Goal: Register for event/course

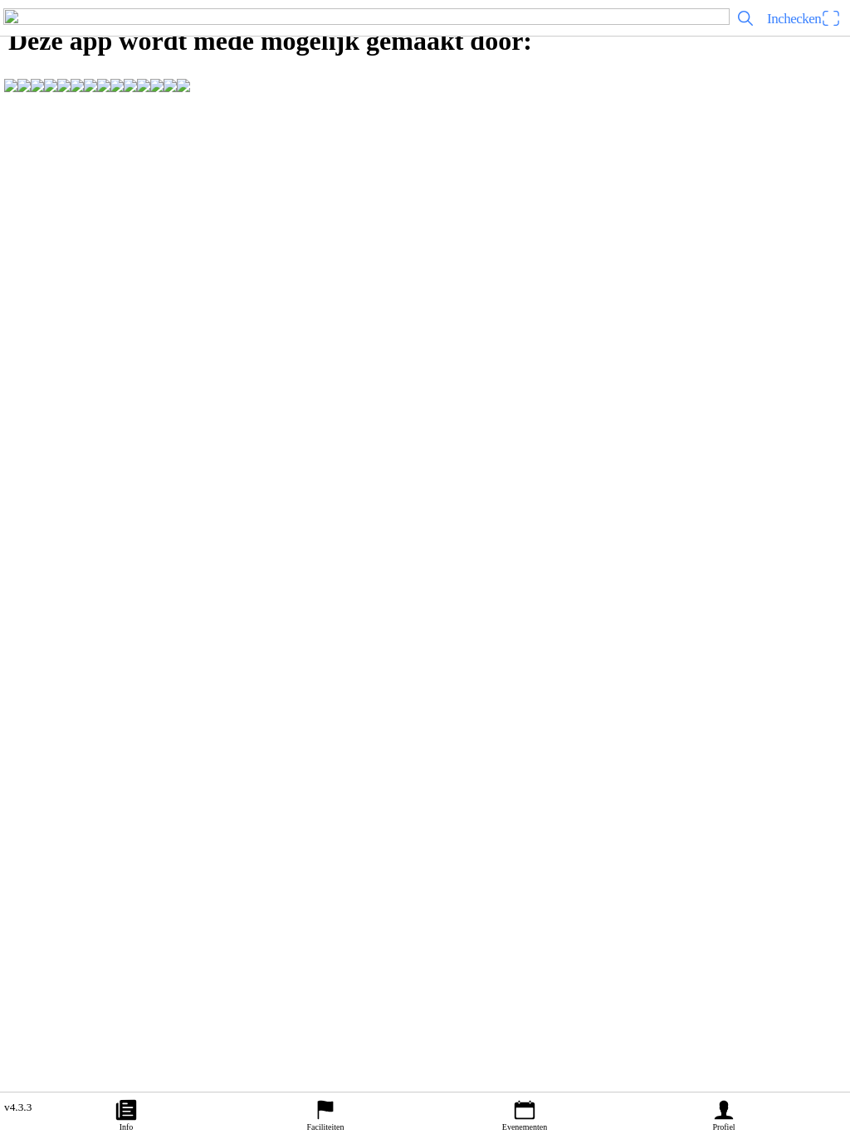
click at [728, 1118] on icon "person" at bounding box center [723, 1109] width 25 height 25
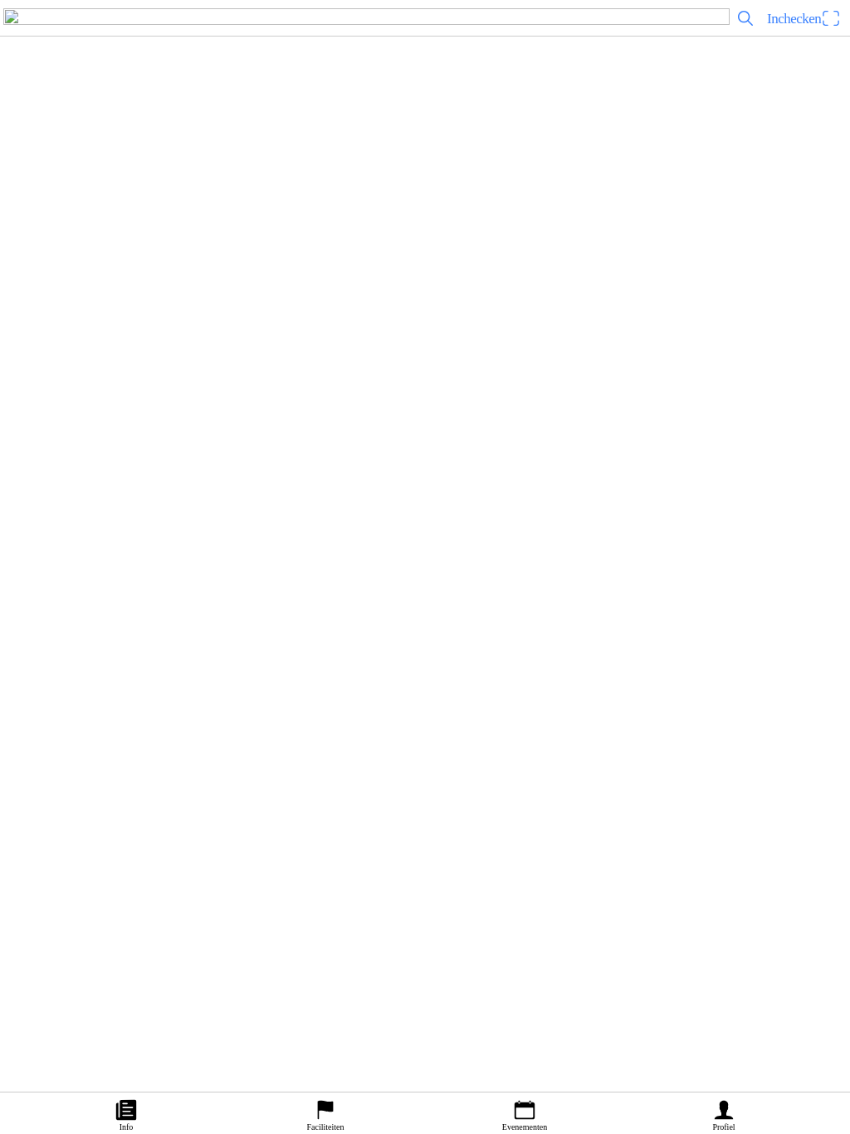
click at [256, 204] on ion-label "Faciliteiten" at bounding box center [416, 196] width 807 height 17
click at [144, 77] on div "MSV Motordrenthe" at bounding box center [450, 60] width 754 height 49
click at [0, 0] on slot "Evenementen" at bounding box center [0, 0] width 0 height 0
click at [197, 694] on h3 "[DATE] 09:00" at bounding box center [446, 687] width 747 height 13
click at [617, 521] on div "[DATE] 09:00 - [DATE] 14:00 "[PERSON_NAME] Memorial" DXCS Havelte [DATE] MSV [G…" at bounding box center [425, 438] width 850 height 165
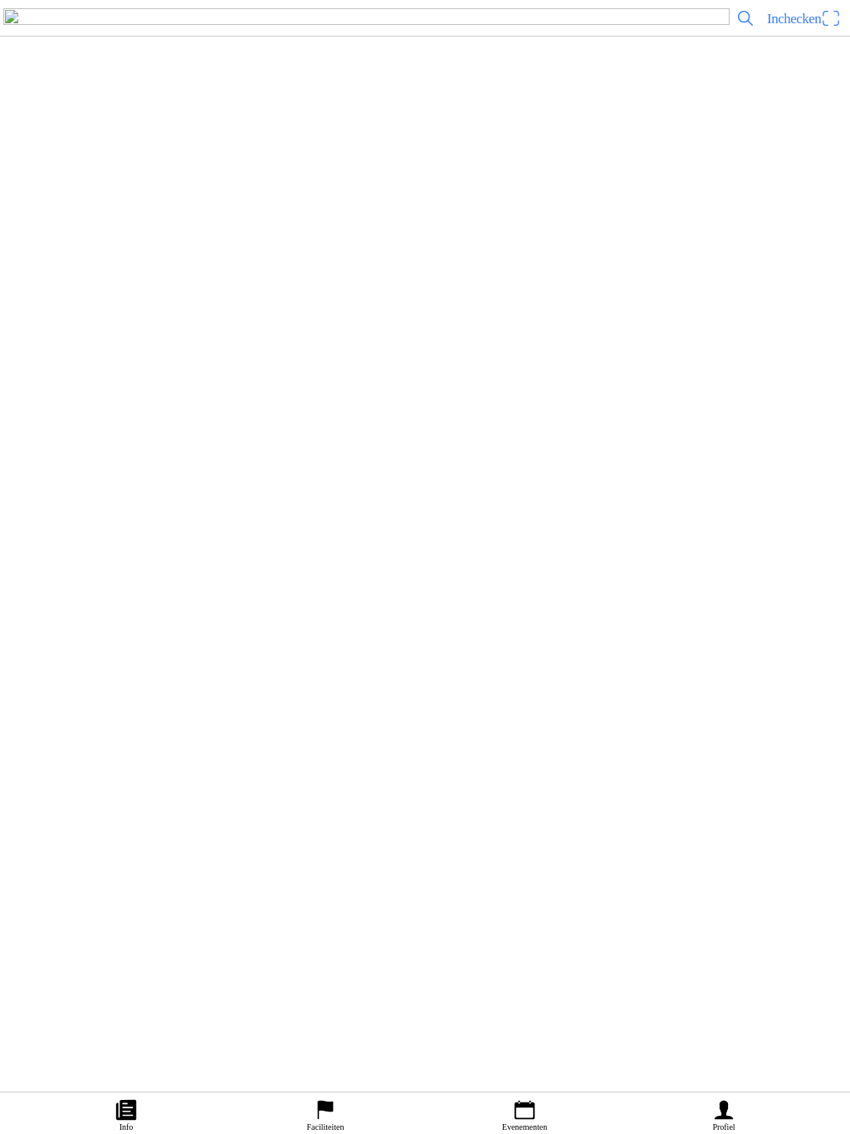
click at [625, 520] on ion-label "Inschrijvingen" at bounding box center [633, 510] width 62 height 18
